Goal: Find specific page/section: Find specific page/section

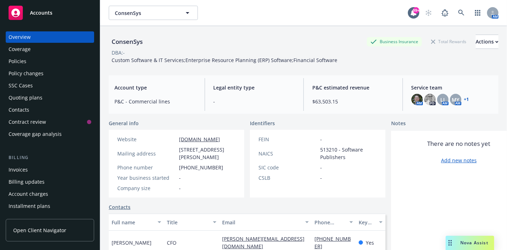
scroll to position [119, 0]
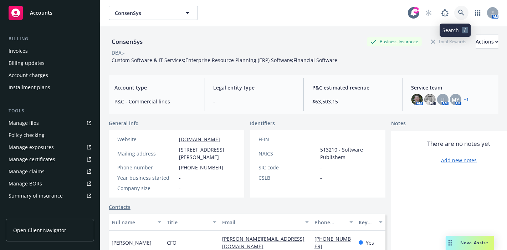
click at [458, 12] on icon at bounding box center [461, 13] width 6 height 6
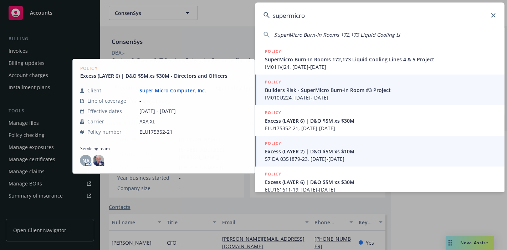
scroll to position [0, 0]
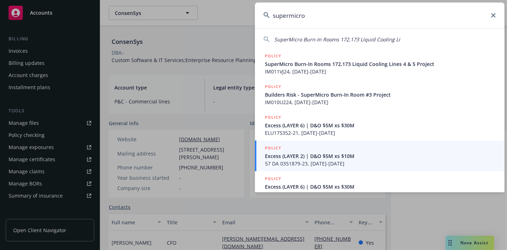
click at [289, 14] on input "supermicro" at bounding box center [380, 15] width 250 height 26
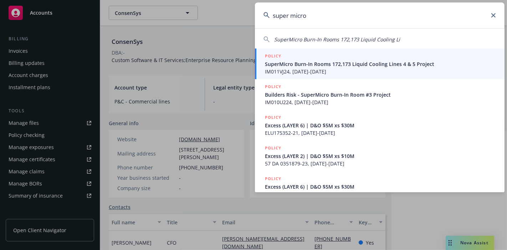
click at [312, 16] on input "super micro" at bounding box center [380, 15] width 250 height 26
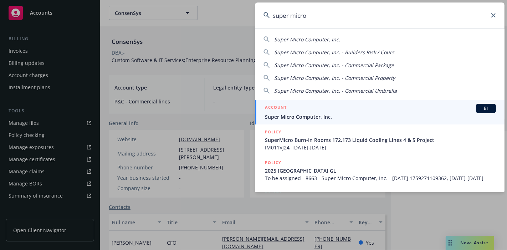
type input "super micro"
click at [285, 115] on span "Super Micro Computer, Inc." at bounding box center [380, 116] width 231 height 7
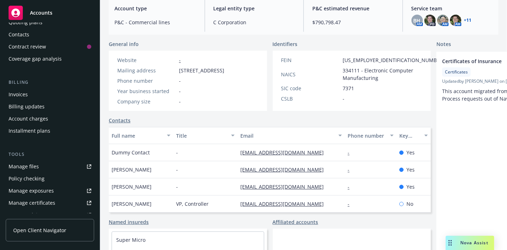
scroll to position [79, 0]
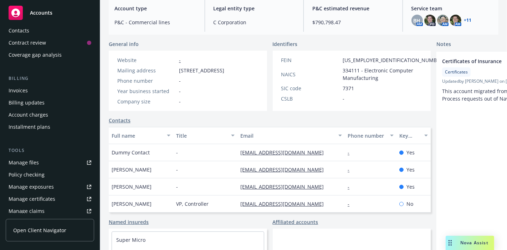
click at [19, 89] on div "Invoices" at bounding box center [18, 90] width 19 height 11
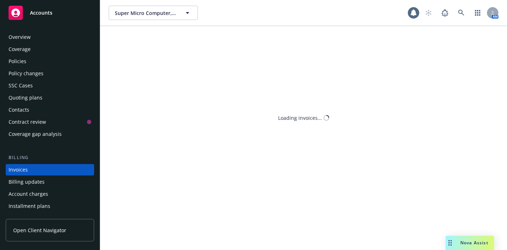
scroll to position [33, 0]
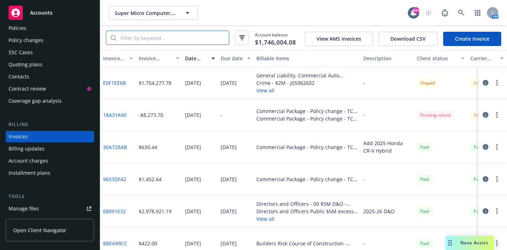
click at [183, 36] on input "search" at bounding box center [172, 38] width 113 height 14
click at [266, 220] on button "View all" at bounding box center [306, 218] width 101 height 7
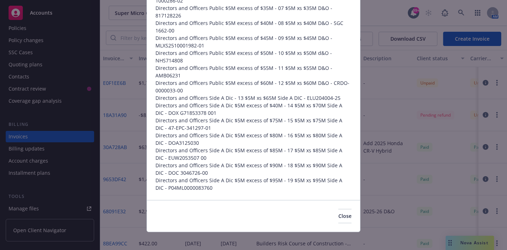
scroll to position [156, 0]
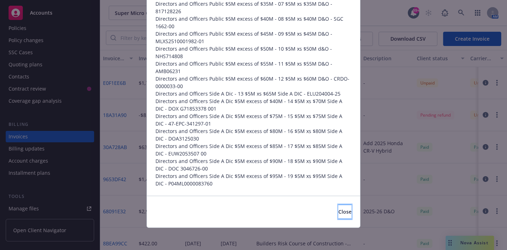
click at [338, 217] on button "Close" at bounding box center [344, 212] width 13 height 14
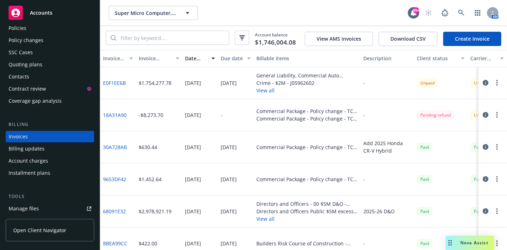
click at [493, 212] on button "button" at bounding box center [497, 211] width 9 height 9
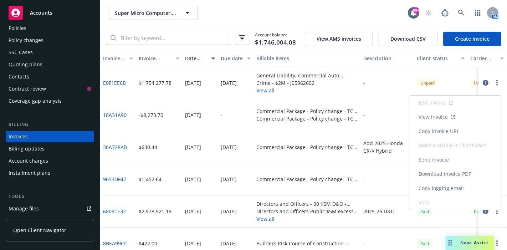
click at [439, 118] on link "View invoice" at bounding box center [455, 117] width 91 height 14
